Goal: Task Accomplishment & Management: Use online tool/utility

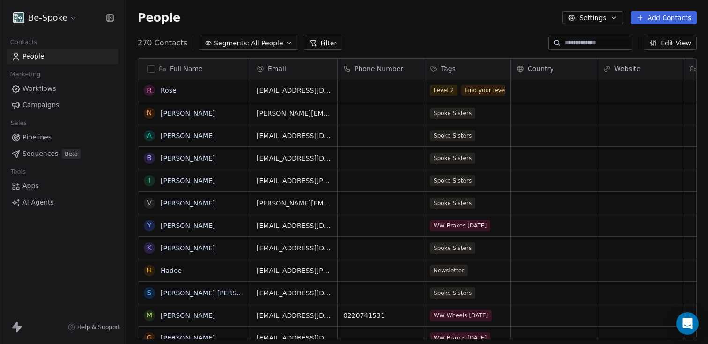
scroll to position [295, 574]
click at [48, 92] on span "Workflows" at bounding box center [39, 89] width 34 height 10
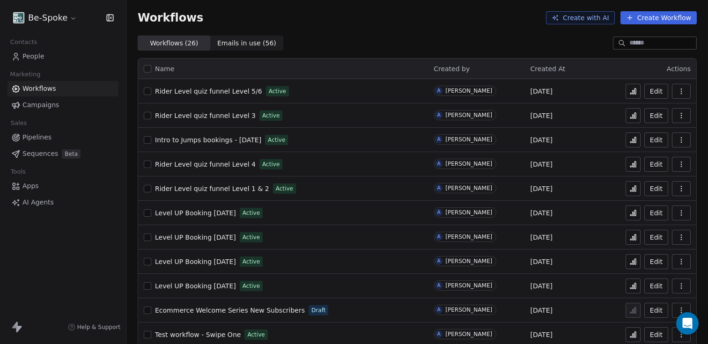
click at [655, 19] on button "Create Workflow" at bounding box center [658, 17] width 76 height 13
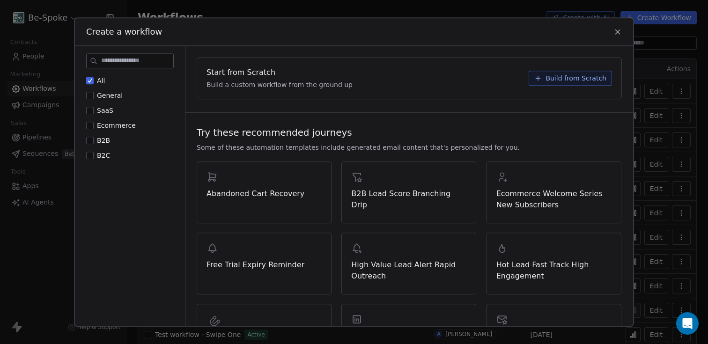
click at [522, 72] on div "Start from Scratch Build a custom workflow from the ground up Build from Scratch" at bounding box center [409, 78] width 424 height 41
click at [535, 76] on icon at bounding box center [537, 77] width 7 height 7
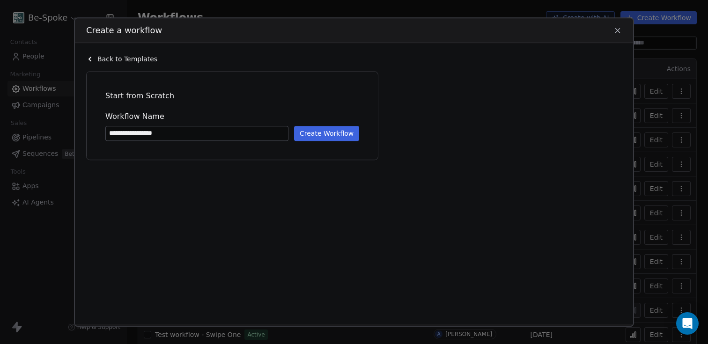
type input "**********"
click at [350, 138] on button "Create Workflow" at bounding box center [326, 133] width 65 height 15
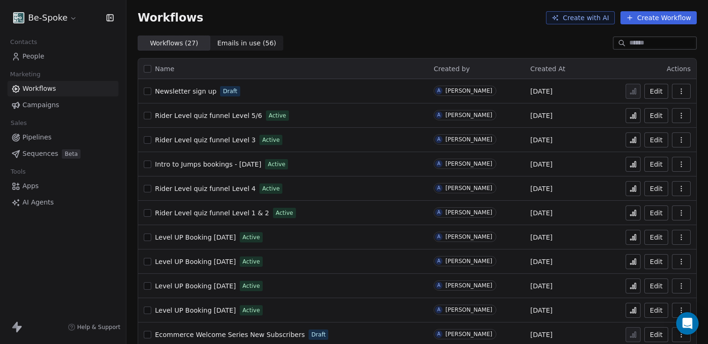
click at [190, 91] on span "Newsletter sign up" at bounding box center [185, 91] width 61 height 7
click at [25, 58] on span "People" at bounding box center [33, 56] width 22 height 10
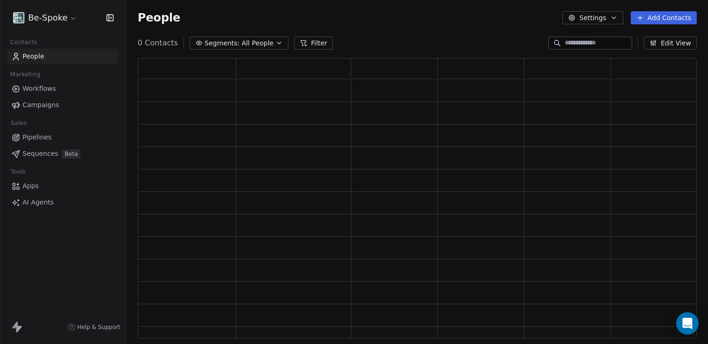
scroll to position [273, 552]
click at [581, 47] on input at bounding box center [597, 42] width 66 height 9
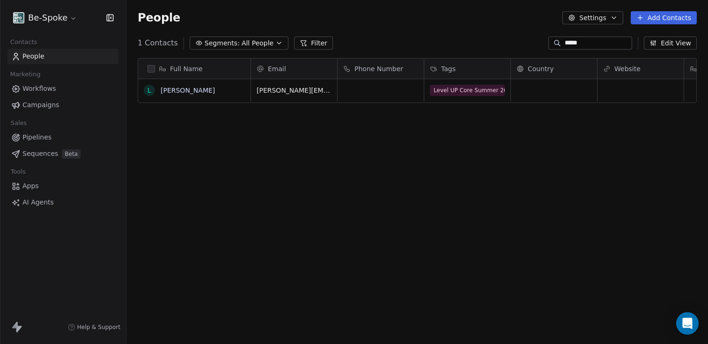
scroll to position [295, 574]
type input "*****"
click at [496, 98] on div "Level UP Core Summer 2025 WW Drivetrain Feb25 WW Brakes Jan25" at bounding box center [485, 103] width 111 height 41
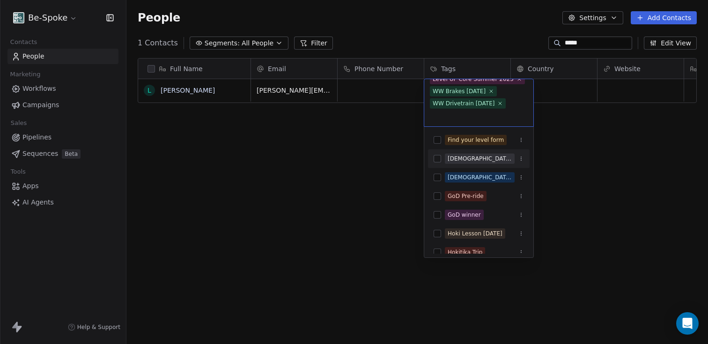
scroll to position [12, 0]
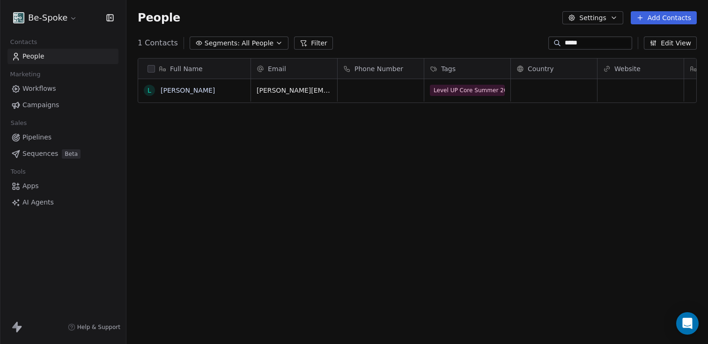
click at [375, 153] on html "Be-Spoke Contacts People Marketing Workflows Campaigns Sales Pipelines Sequence…" at bounding box center [354, 172] width 708 height 344
click at [45, 92] on span "Workflows" at bounding box center [39, 89] width 34 height 10
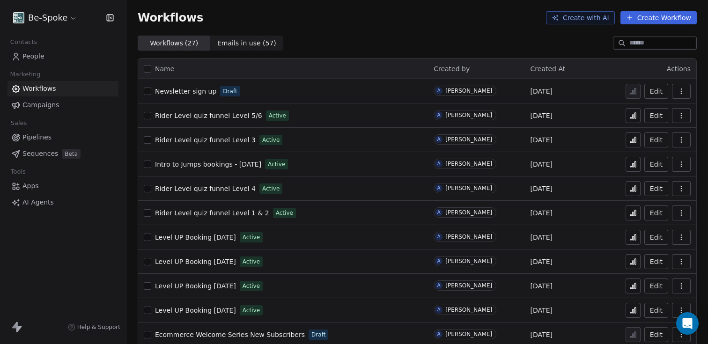
click at [199, 91] on span "Newsletter sign up" at bounding box center [185, 91] width 61 height 7
click at [68, 14] on html "Be-Spoke Contacts People Marketing Workflows Campaigns Sales Pipelines Sequence…" at bounding box center [354, 172] width 708 height 344
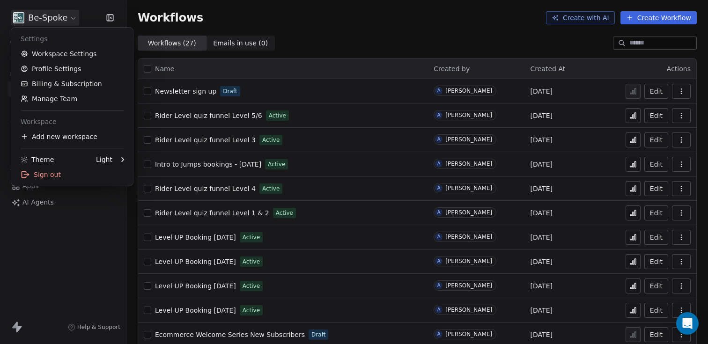
click at [324, 37] on html "Be-Spoke Contacts People Marketing Workflows Campaigns Sales Pipelines Sequence…" at bounding box center [354, 172] width 708 height 344
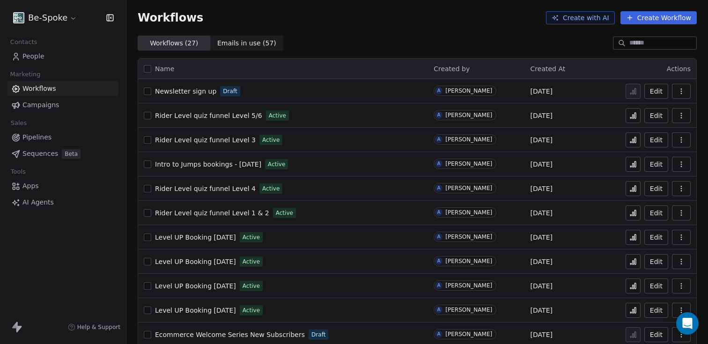
click at [190, 92] on span "Newsletter sign up" at bounding box center [185, 91] width 61 height 7
click at [169, 93] on span "Newsletter sign up" at bounding box center [185, 91] width 61 height 7
click at [323, 26] on div "Workflows Create with AI Create Workflow" at bounding box center [416, 18] width 581 height 36
click at [644, 94] on button "Edit" at bounding box center [656, 91] width 24 height 15
